Goal: Find specific page/section: Find specific page/section

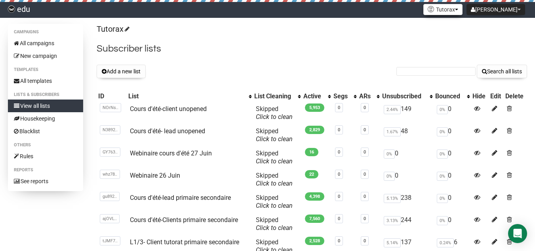
click at [456, 6] on button "Tutorax" at bounding box center [442, 9] width 39 height 11
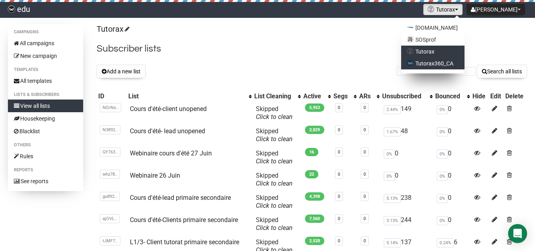
click at [444, 63] on link "Tutorax360_CA" at bounding box center [432, 63] width 63 height 12
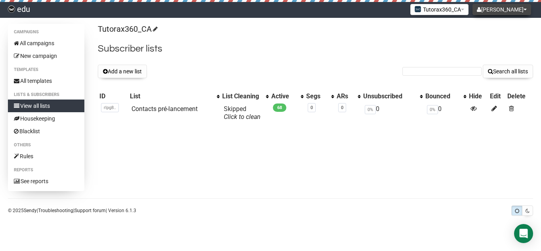
click at [492, 7] on button "[PERSON_NAME]" at bounding box center [501, 9] width 59 height 11
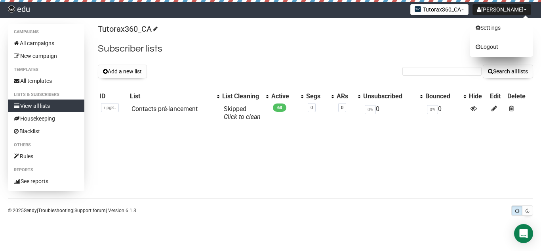
click at [450, 30] on p "Tutorax360_CA" at bounding box center [315, 29] width 435 height 11
click at [443, 9] on button "Tutorax360_CA" at bounding box center [439, 9] width 58 height 11
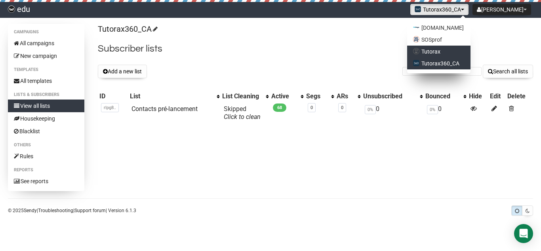
click at [445, 49] on link "Tutorax" at bounding box center [438, 52] width 63 height 12
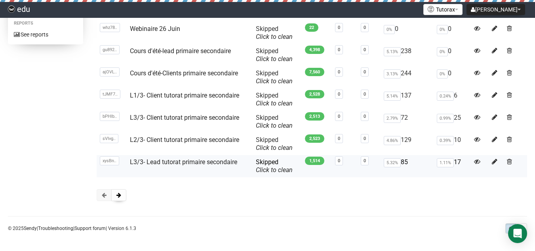
scroll to position [148, 0]
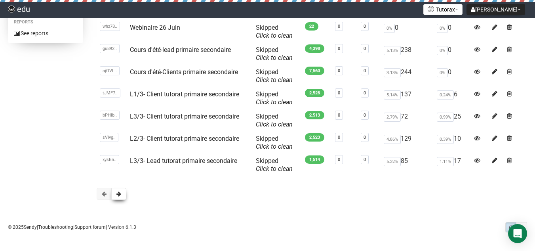
click at [118, 192] on span at bounding box center [118, 194] width 5 height 6
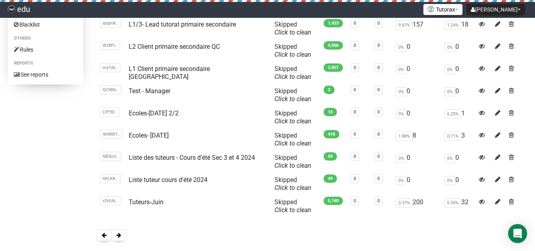
scroll to position [148, 0]
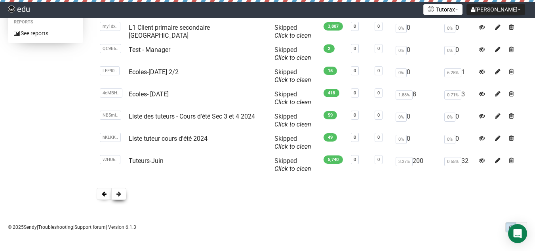
click at [122, 192] on button at bounding box center [118, 194] width 15 height 12
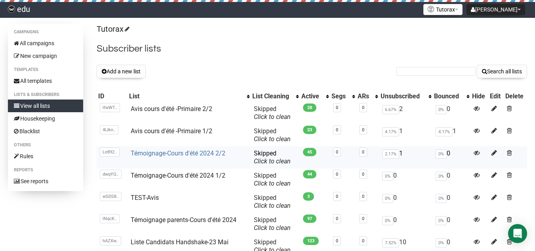
scroll to position [148, 0]
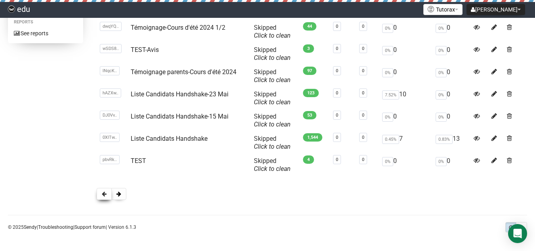
click at [107, 192] on button at bounding box center [104, 194] width 15 height 12
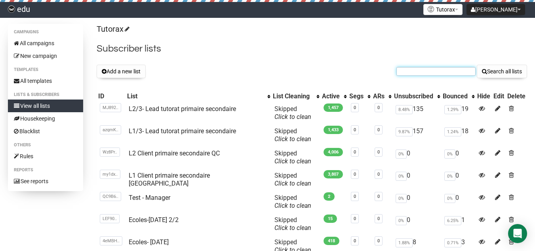
click at [425, 70] on input "text" at bounding box center [435, 71] width 79 height 9
type input "tuteur"
click at [477, 65] on button "Search all lists" at bounding box center [502, 71] width 50 height 13
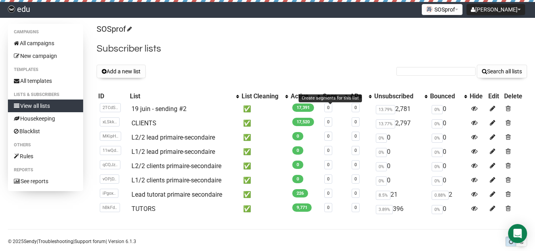
click at [305, 77] on div "Add a new list Search all lists" at bounding box center [312, 71] width 430 height 13
click at [470, 46] on h2 "Subscriber lists" at bounding box center [312, 49] width 430 height 14
